Goal: Task Accomplishment & Management: Manage account settings

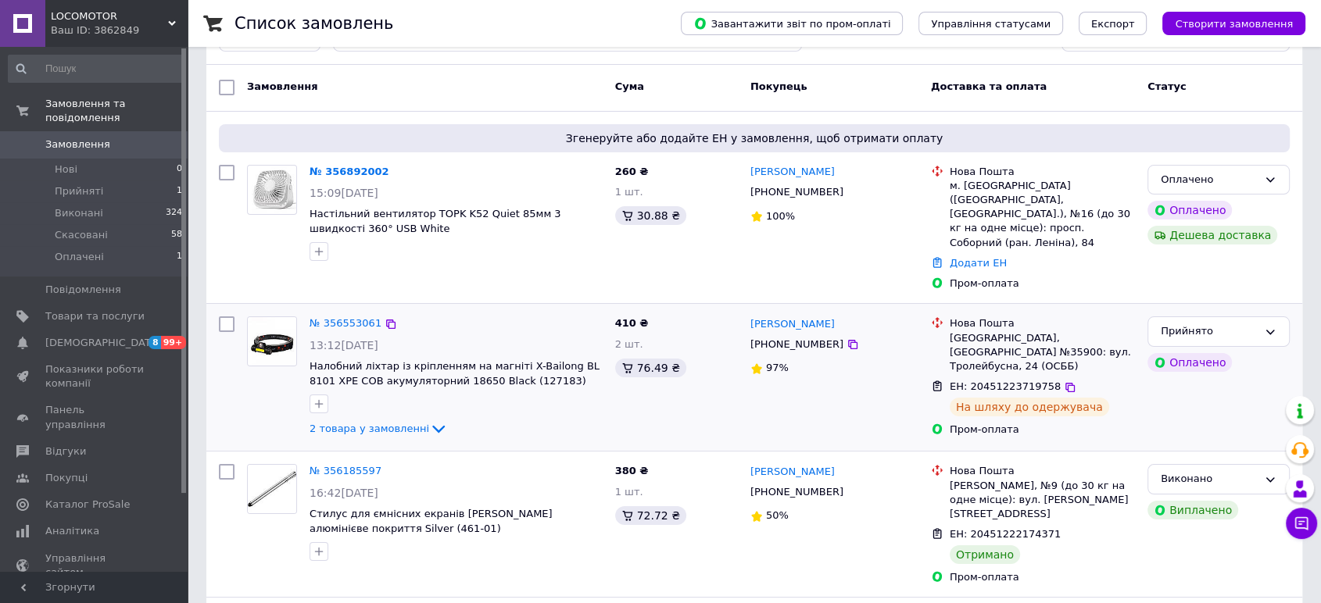
scroll to position [87, 0]
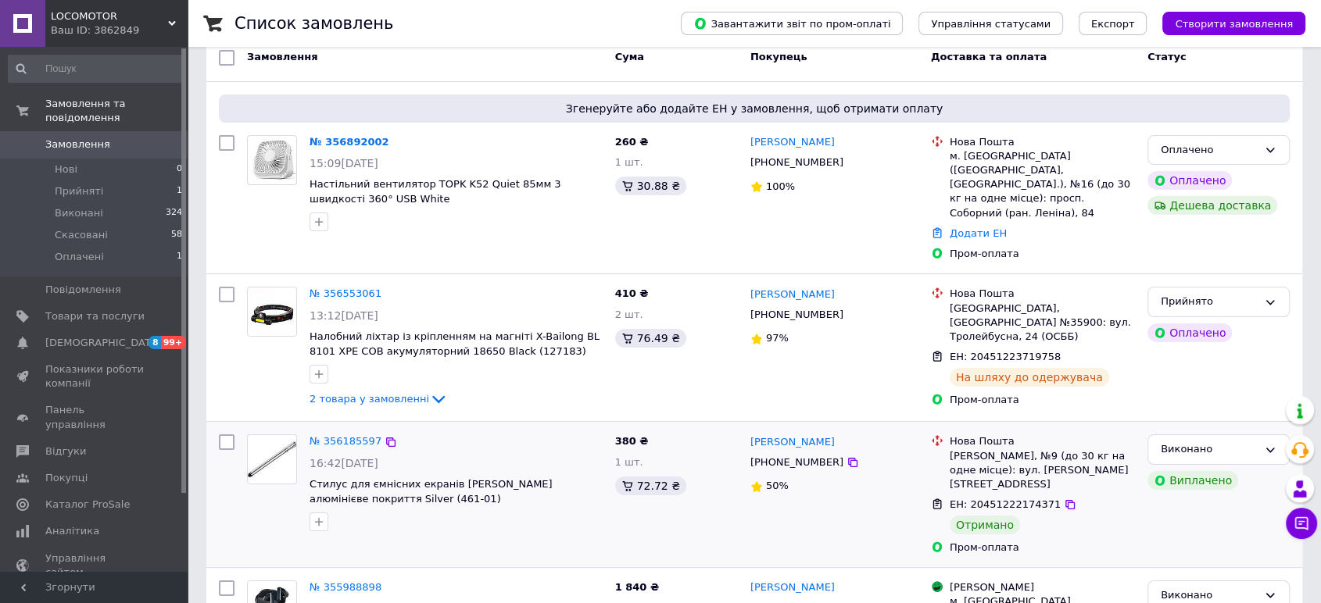
click at [361, 435] on div "№ 356185597" at bounding box center [345, 442] width 75 height 18
click at [360, 435] on div "№ 356185597" at bounding box center [345, 442] width 75 height 18
click at [360, 435] on link "№ 356185597" at bounding box center [346, 441] width 72 height 12
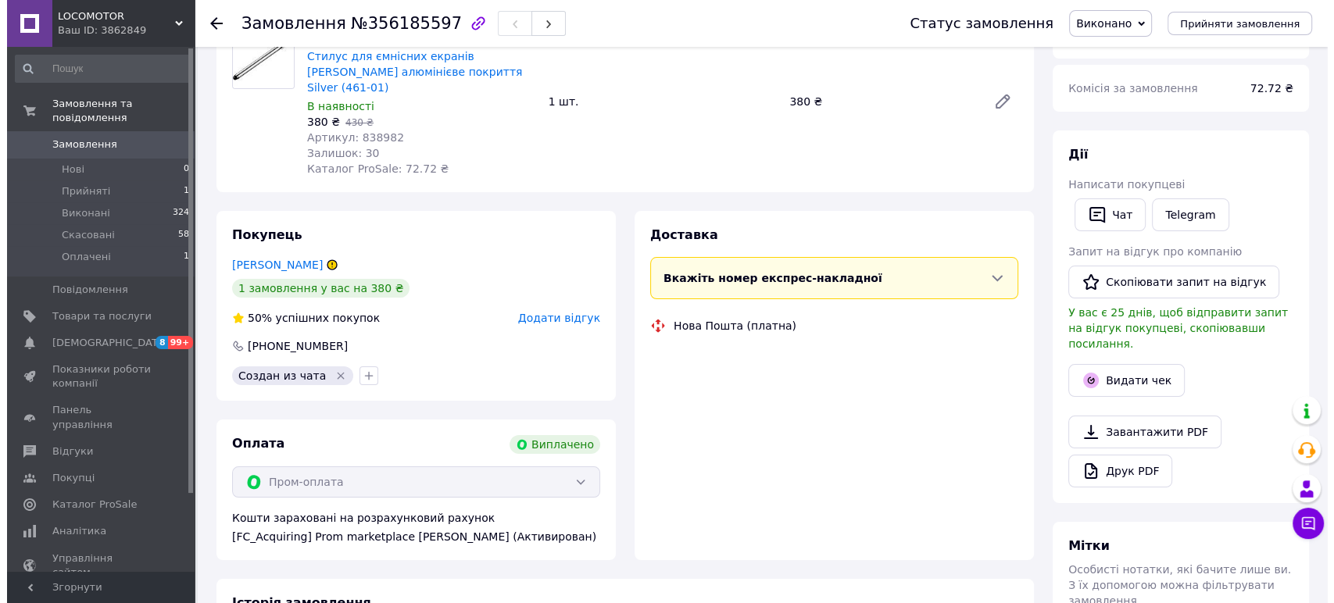
scroll to position [260, 0]
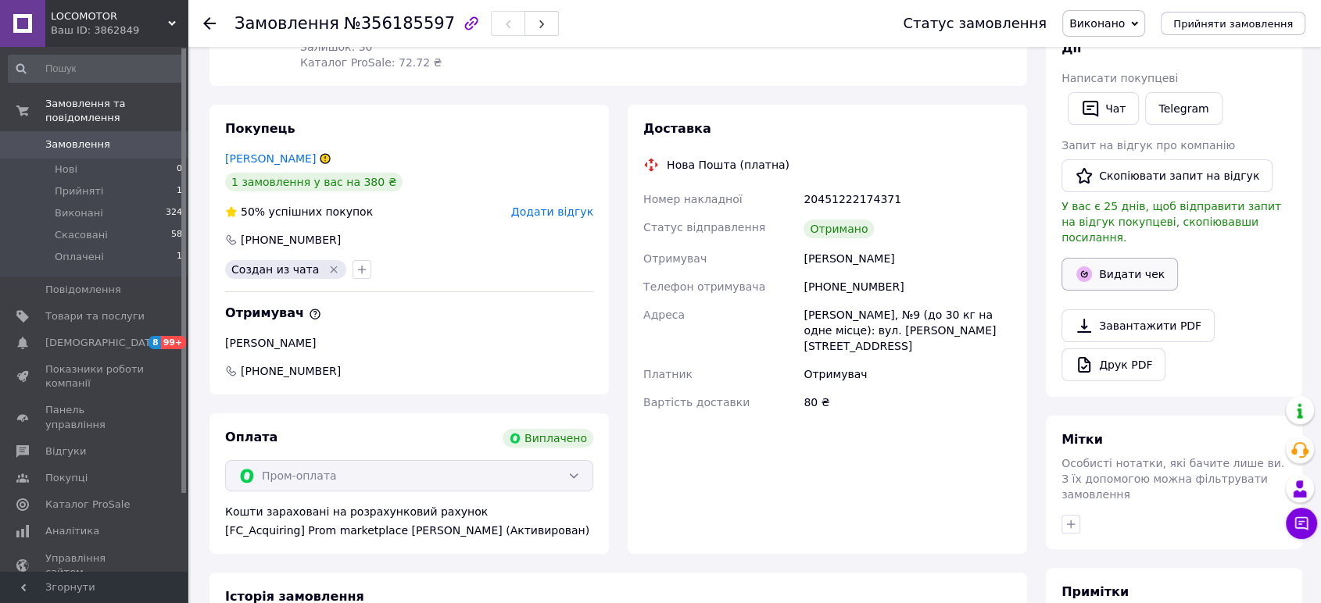
click at [1115, 271] on button "Видати чек" at bounding box center [1120, 274] width 116 height 33
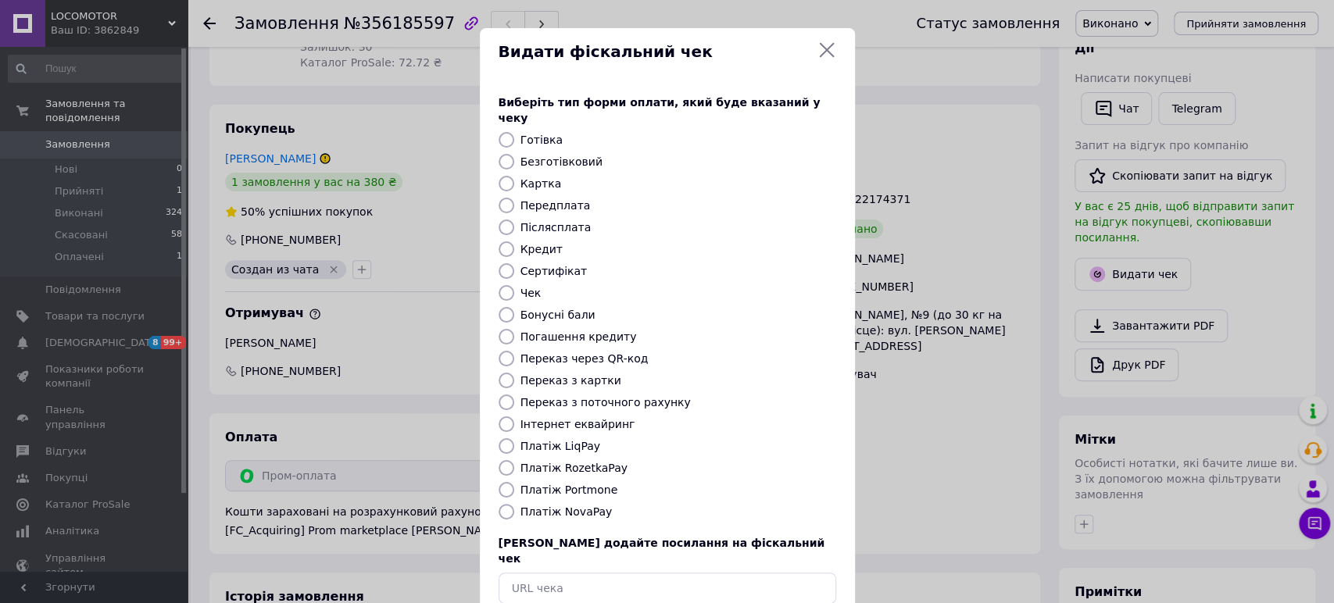
click at [567, 460] on div "Платіж RozetkaPay" at bounding box center [678, 468] width 322 height 16
click at [575, 462] on label "Платіж RozetkaPay" at bounding box center [574, 468] width 107 height 13
click at [514, 460] on input "Платіж RozetkaPay" at bounding box center [507, 468] width 16 height 16
radio input "true"
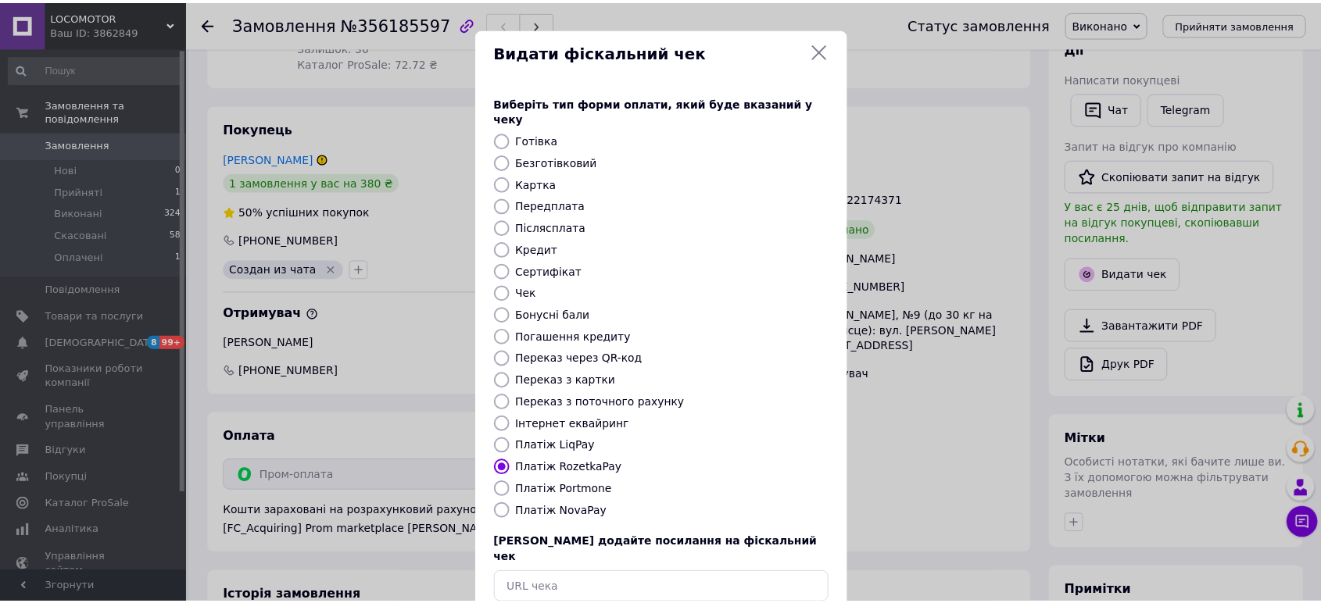
scroll to position [67, 0]
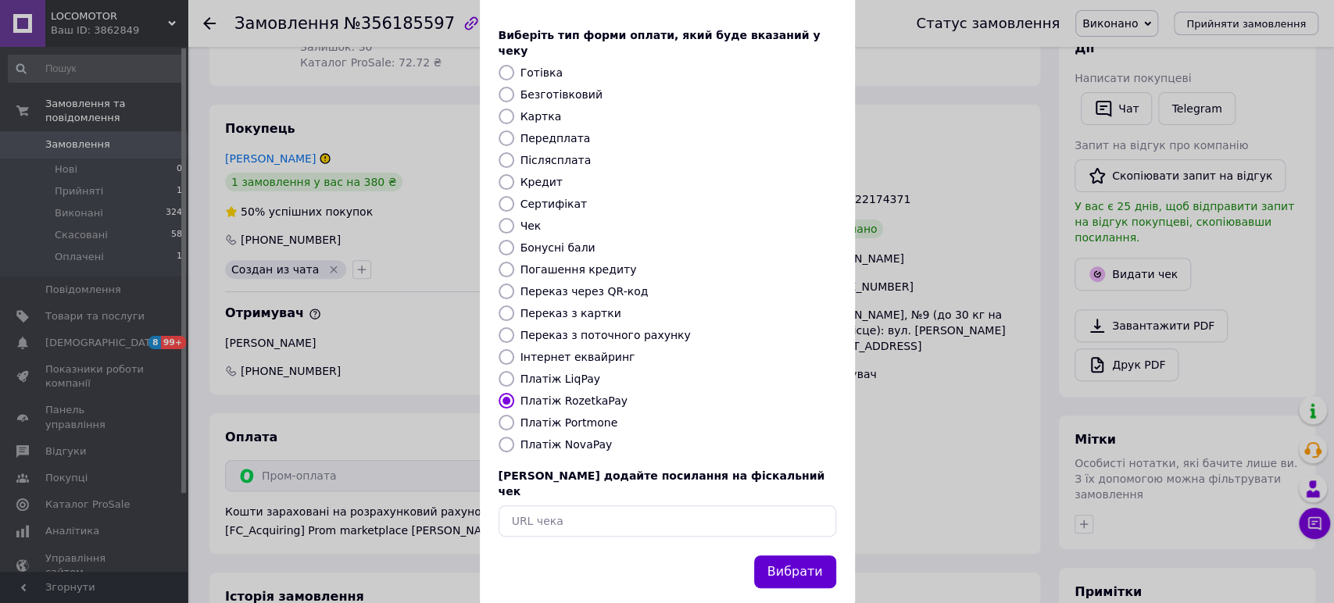
click at [782, 556] on button "Вибрати" at bounding box center [795, 573] width 82 height 34
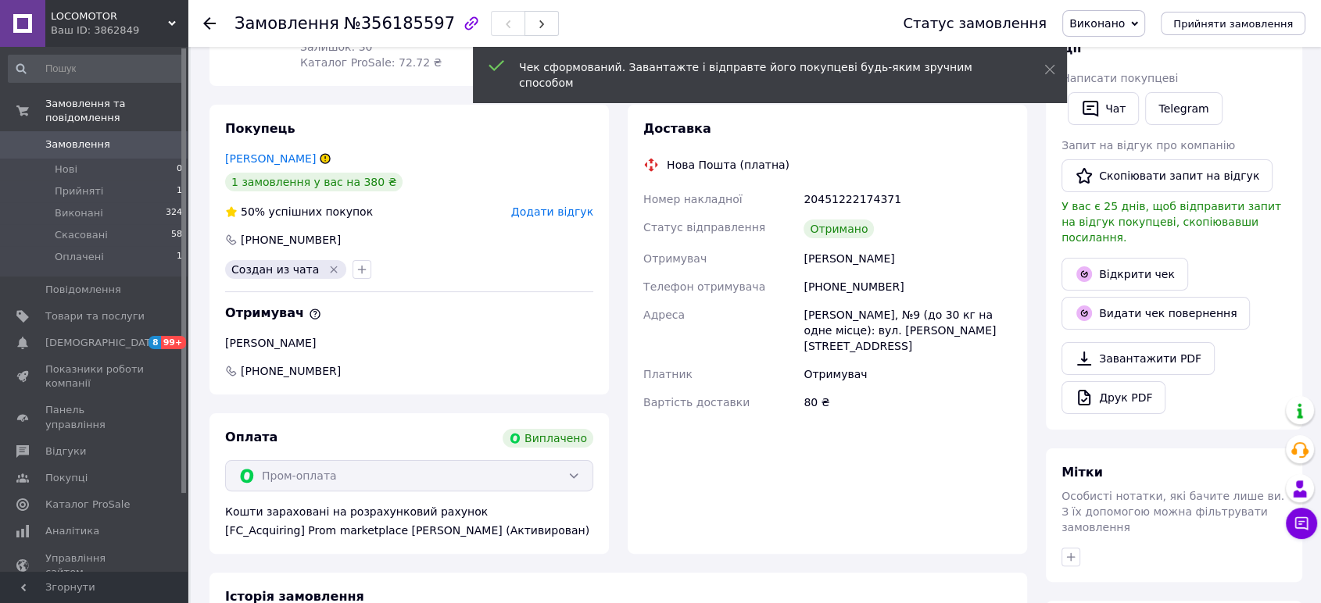
click at [206, 29] on div at bounding box center [209, 24] width 13 height 16
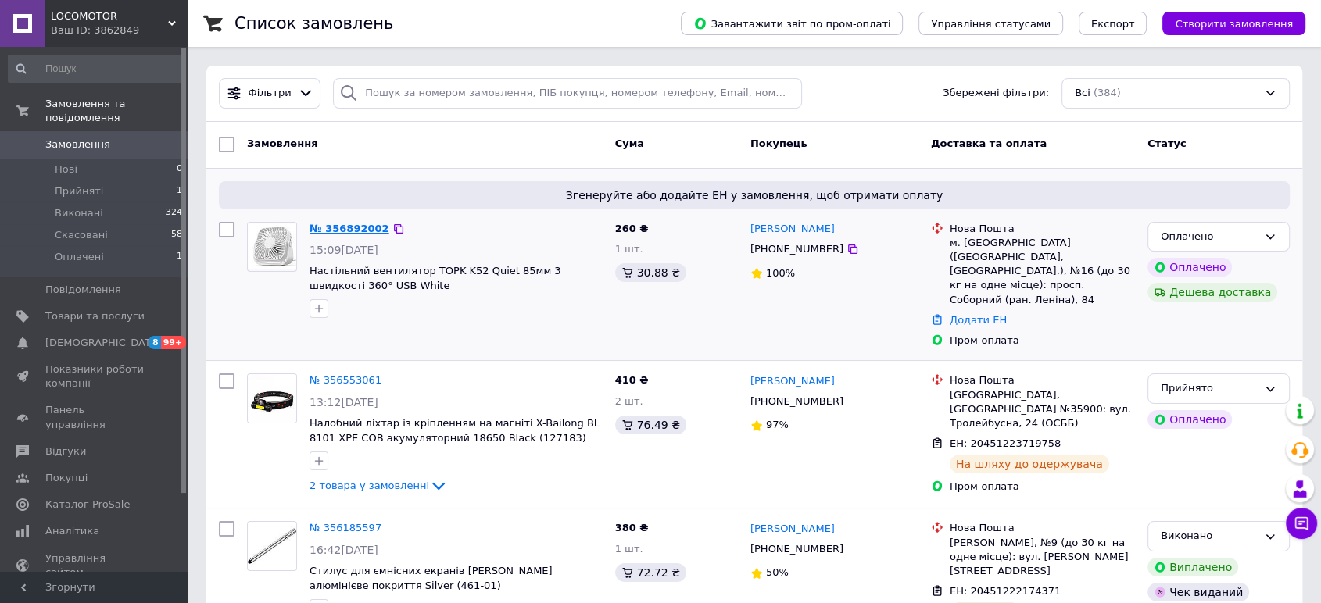
click at [329, 232] on link "№ 356892002" at bounding box center [350, 229] width 80 height 12
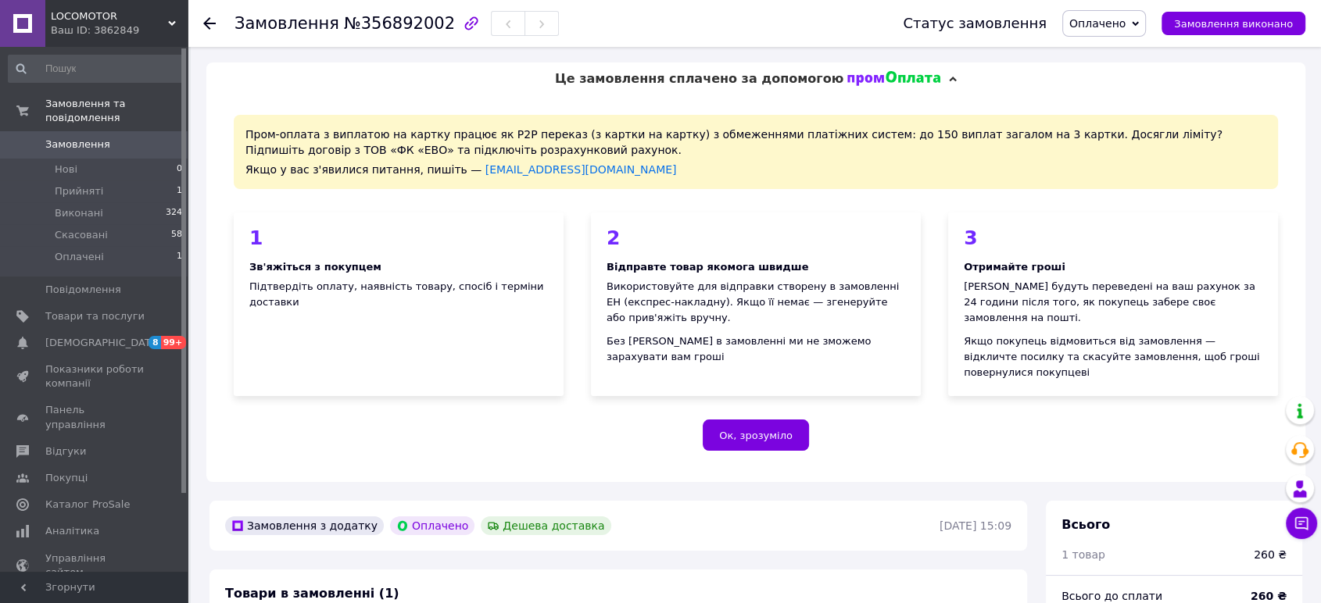
click at [1114, 24] on span "Оплачено" at bounding box center [1097, 23] width 56 height 13
click at [1113, 55] on li "Прийнято" at bounding box center [1104, 54] width 82 height 23
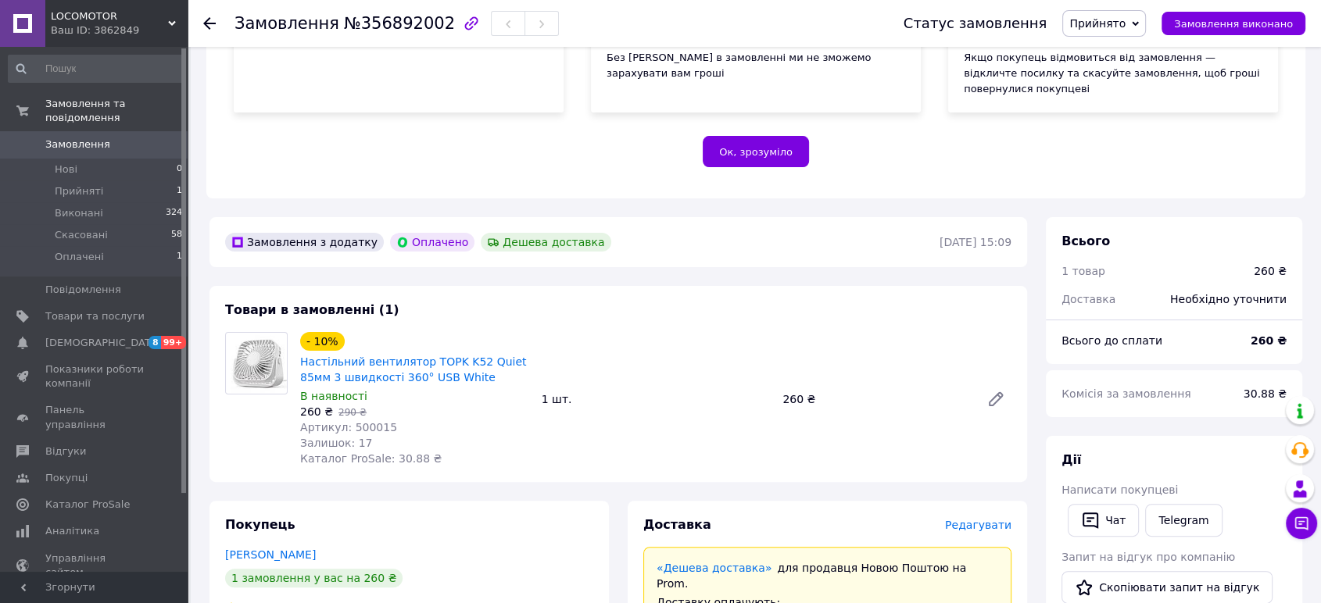
scroll to position [174, 0]
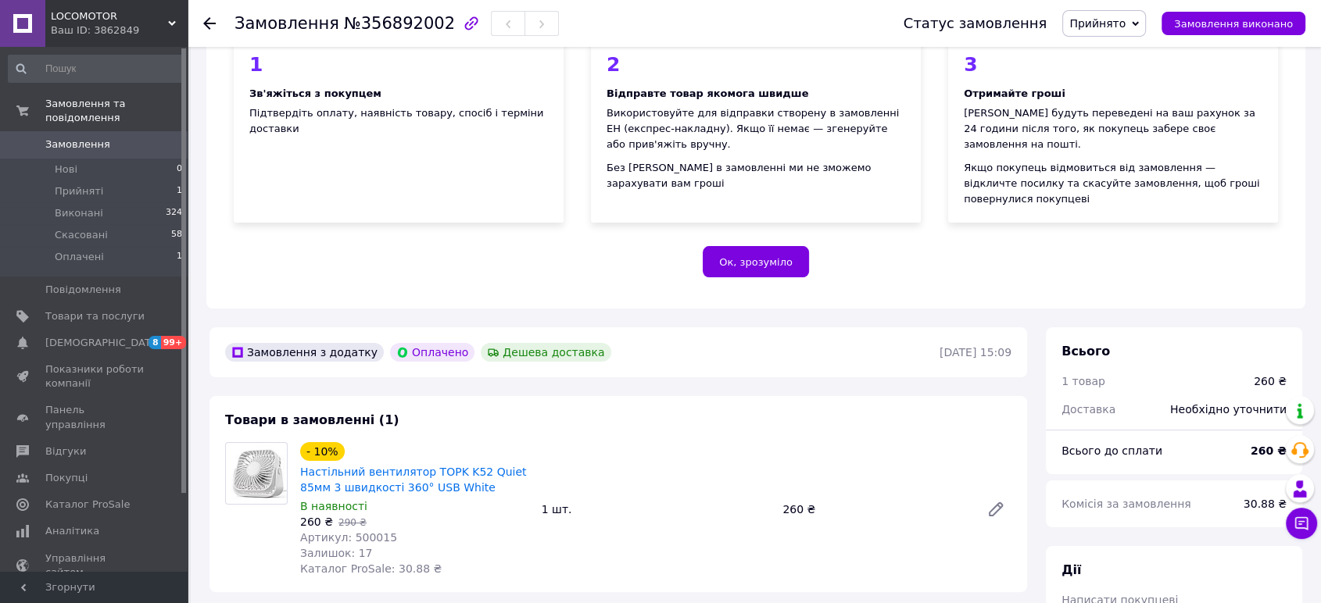
click at [216, 27] on div at bounding box center [218, 23] width 31 height 47
click at [213, 28] on icon at bounding box center [209, 23] width 13 height 13
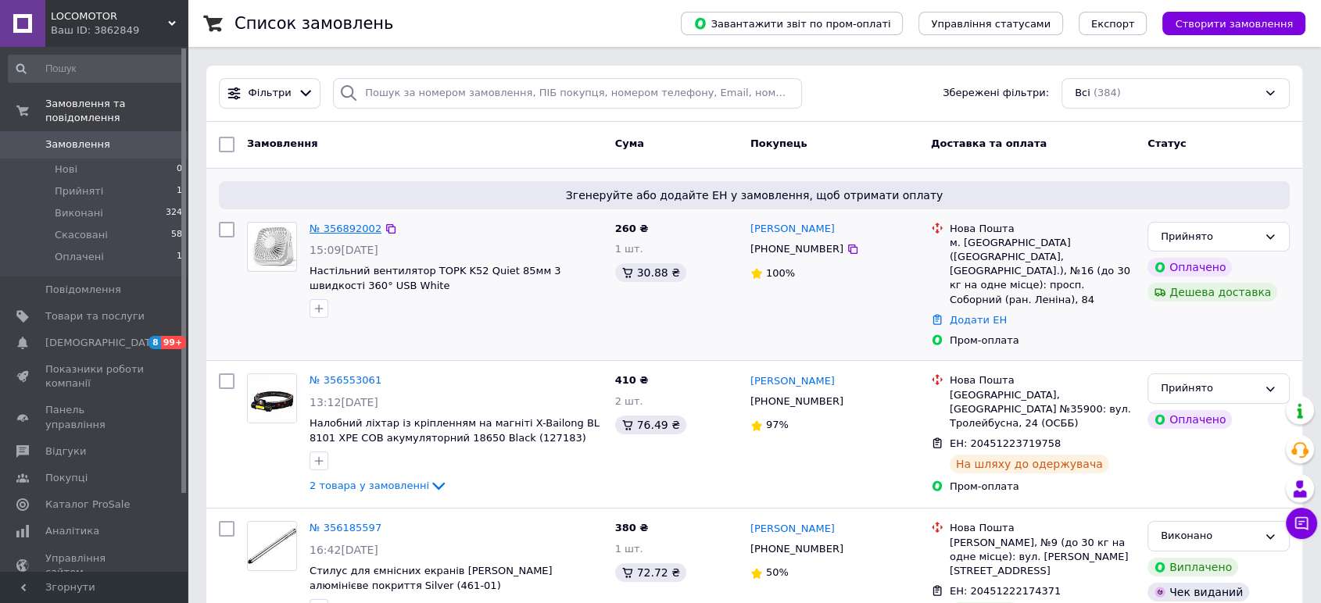
click at [330, 230] on link "№ 356892002" at bounding box center [346, 229] width 72 height 12
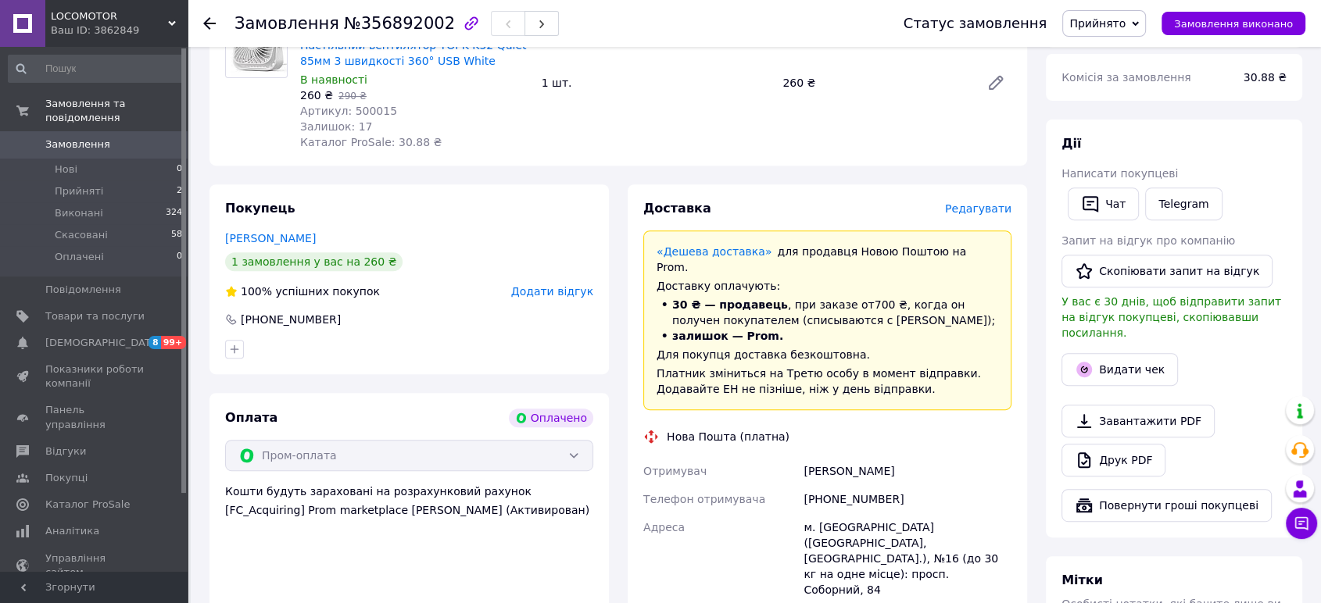
scroll to position [694, 0]
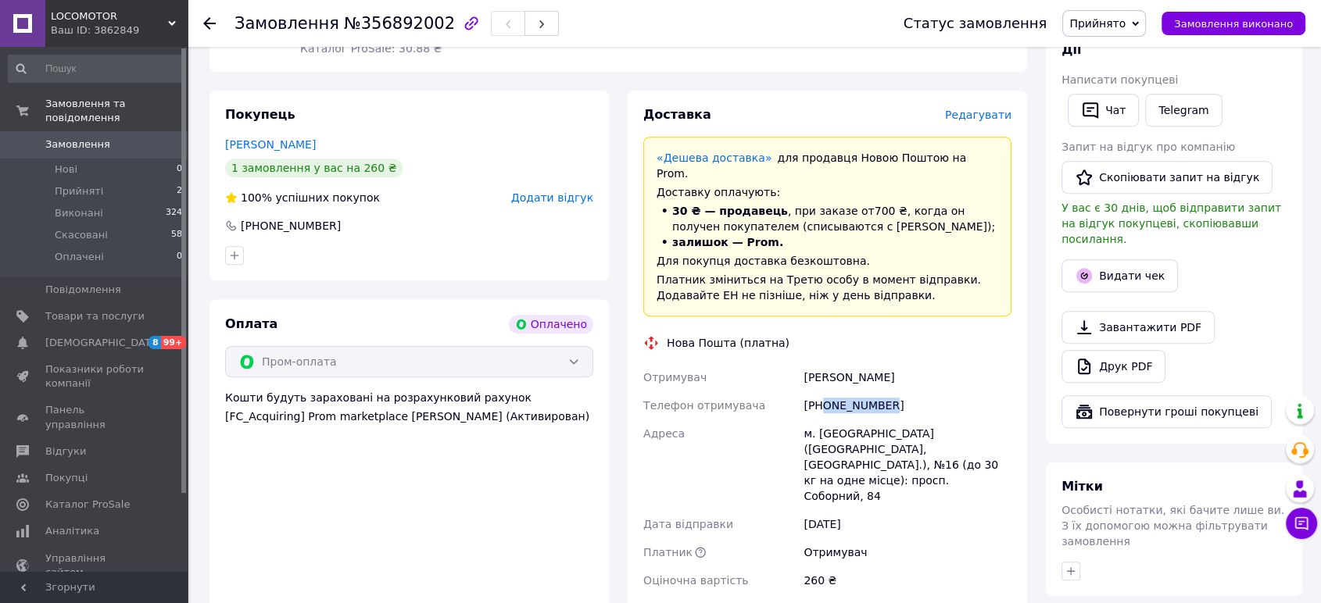
drag, startPoint x: 890, startPoint y: 372, endPoint x: 822, endPoint y: 376, distance: 68.1
click at [822, 392] on div "[PHONE_NUMBER]" at bounding box center [907, 406] width 214 height 28
copy div "0972503341"
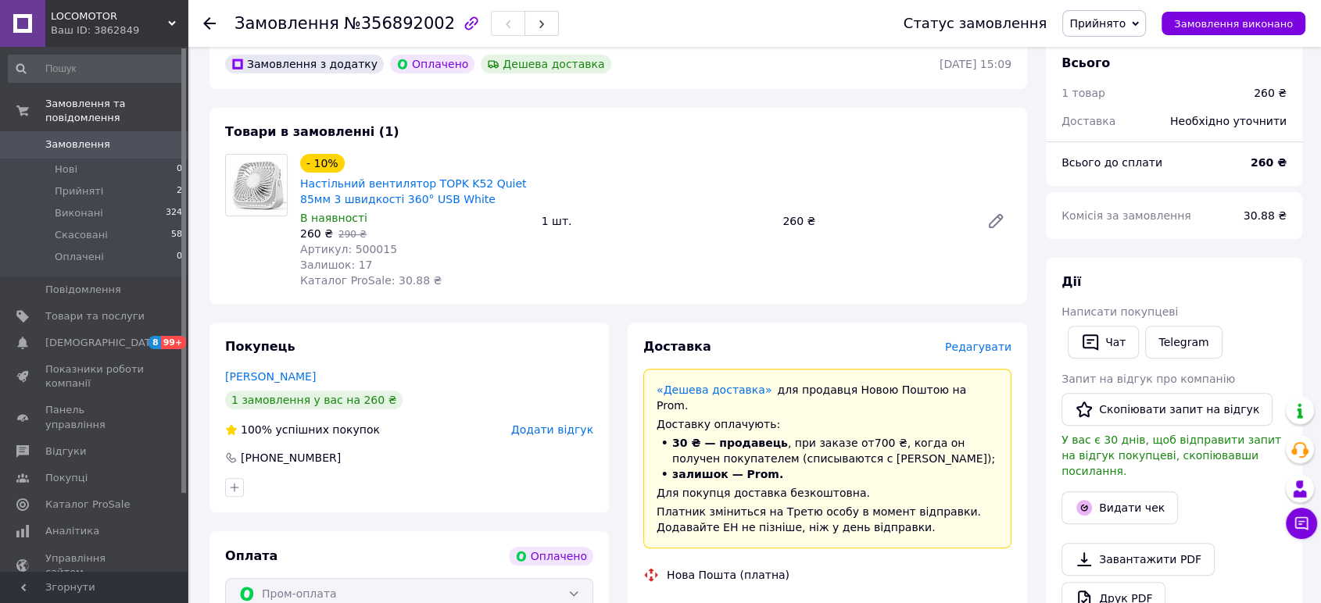
scroll to position [260, 0]
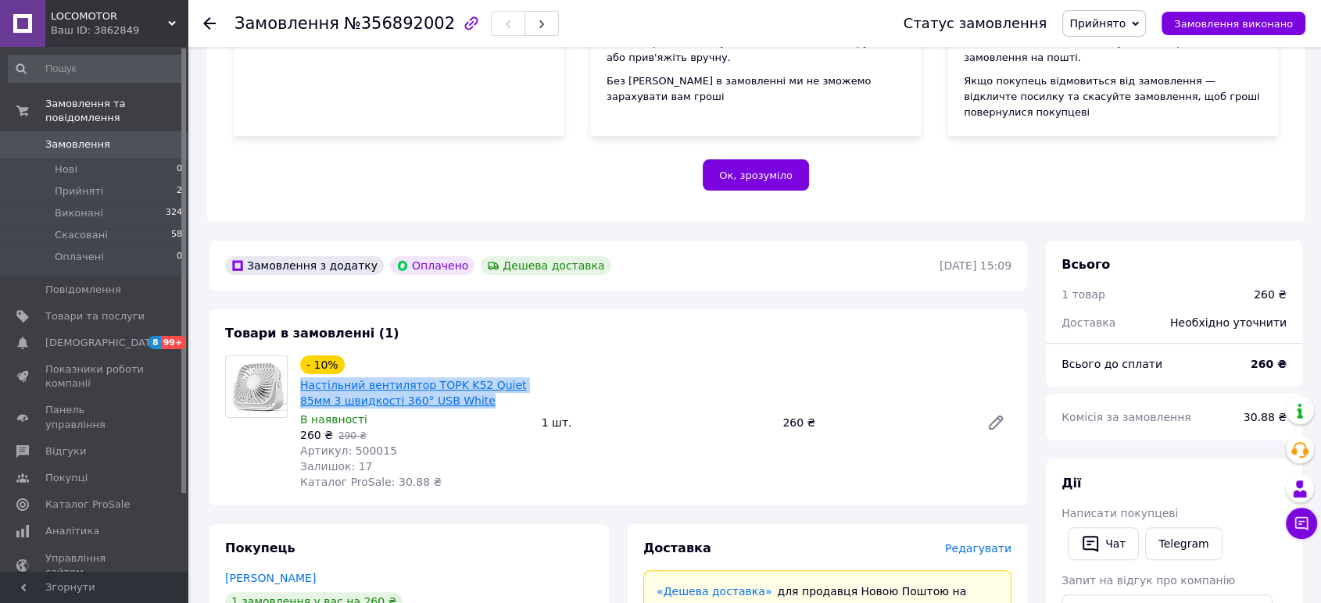
drag, startPoint x: 438, startPoint y: 385, endPoint x: 303, endPoint y: 372, distance: 135.9
click at [303, 378] on span "Настільний вентилятор TOPK K52 Quiet 85мм 3 швидкості 360° USB White" at bounding box center [414, 393] width 229 height 31
copy link "Настільний вентилятор TOPK K52 Quiet 85мм 3 швидкості 360° USB White"
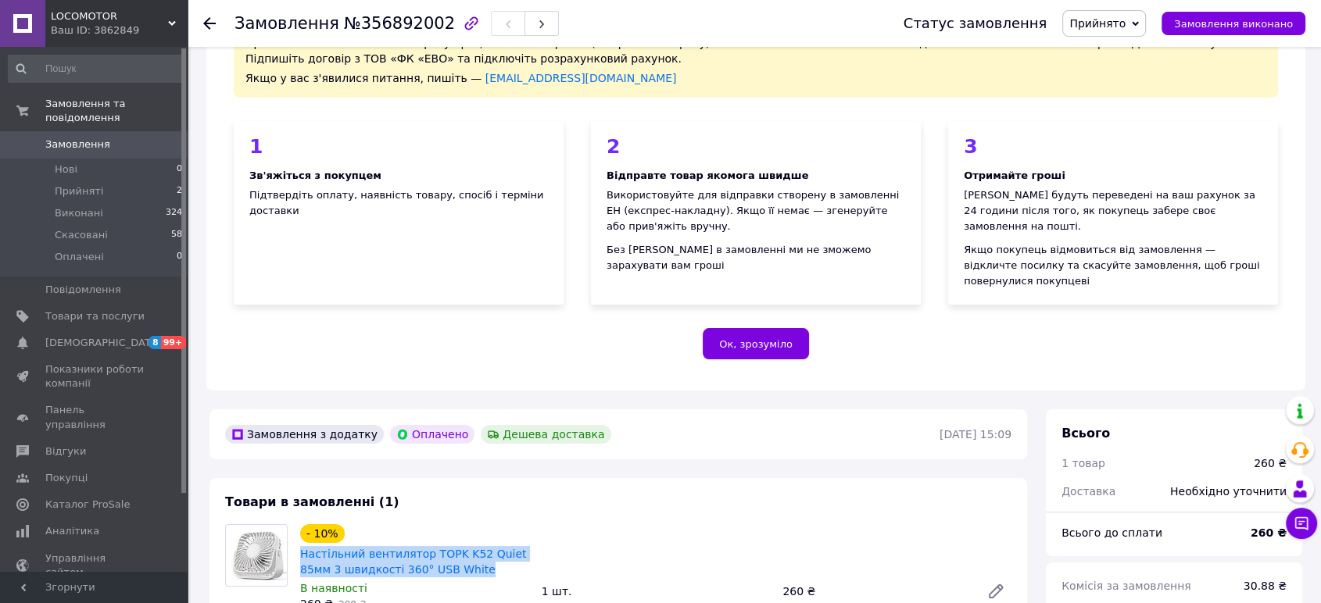
scroll to position [0, 0]
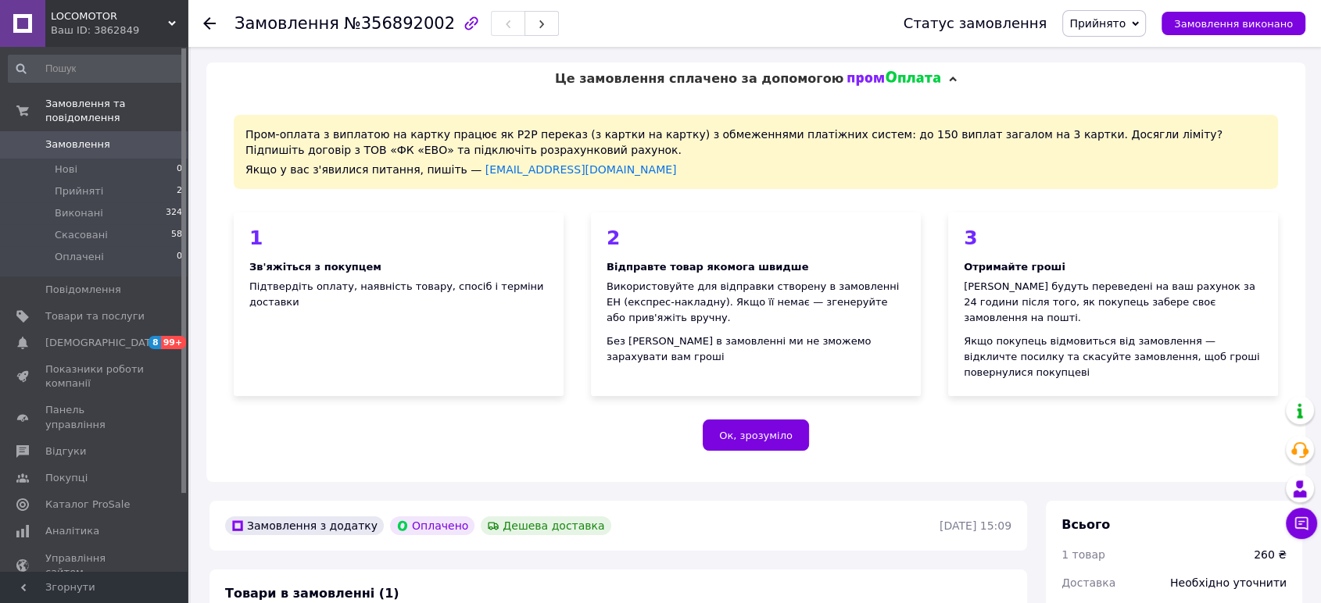
click at [206, 23] on use at bounding box center [209, 23] width 13 height 13
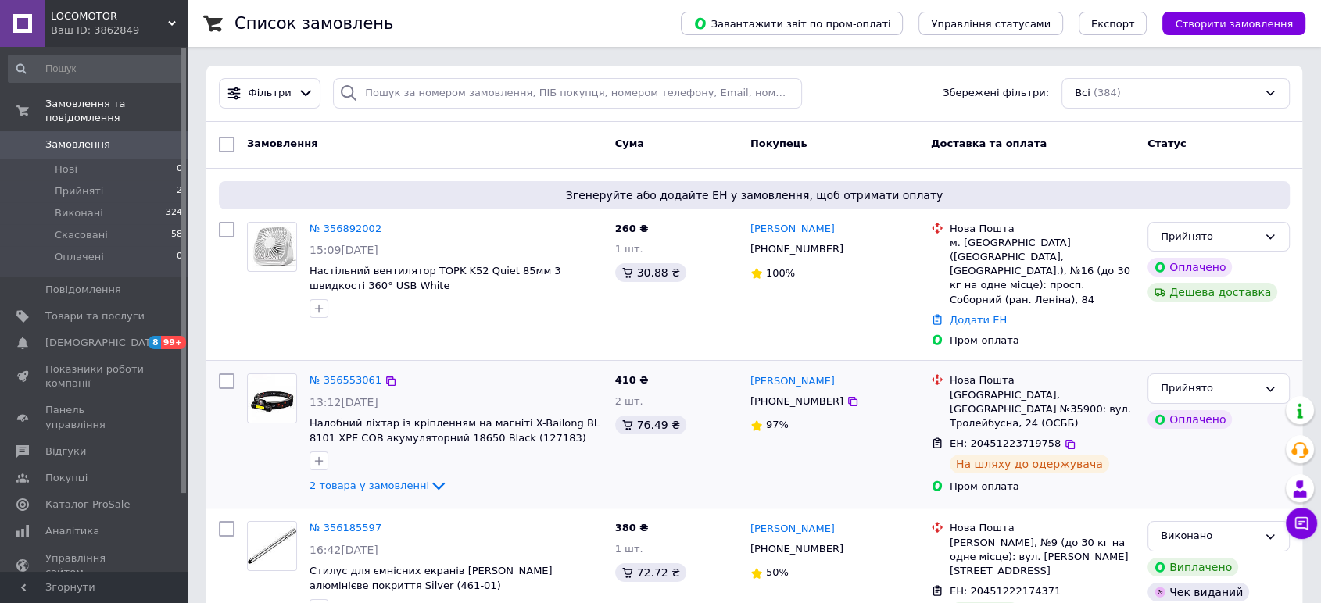
click at [1013, 438] on span "ЕН: 20451223719758" at bounding box center [1005, 444] width 111 height 12
copy span "20451223719758"
